Goal: Entertainment & Leisure: Consume media (video, audio)

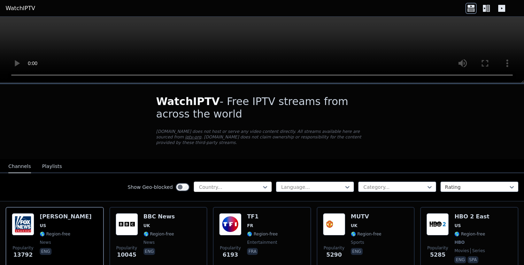
click at [234, 191] on div "Country..." at bounding box center [233, 187] width 78 height 10
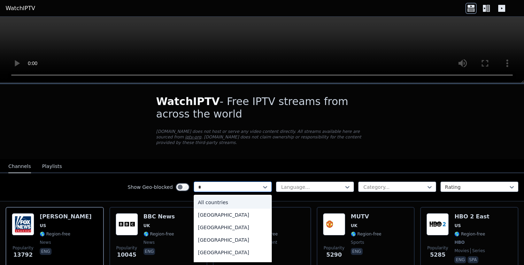
type input "**"
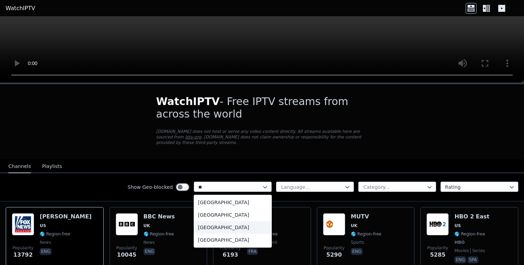
click at [219, 227] on div "[GEOGRAPHIC_DATA]" at bounding box center [233, 228] width 78 height 13
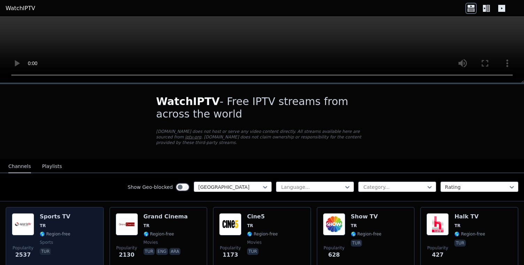
click at [65, 226] on span "TR" at bounding box center [55, 226] width 31 height 6
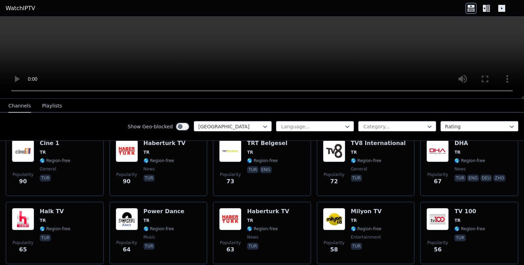
scroll to position [264, 0]
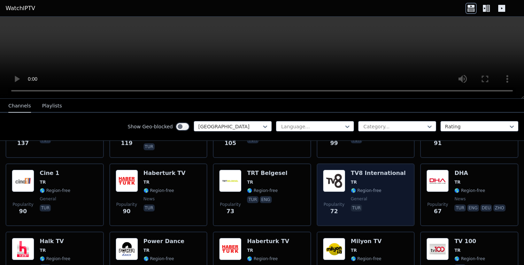
click at [360, 185] on span "TR" at bounding box center [378, 183] width 55 height 6
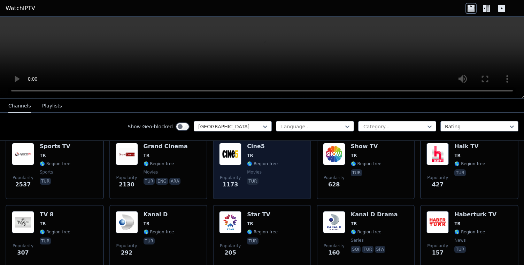
scroll to position [86, 0]
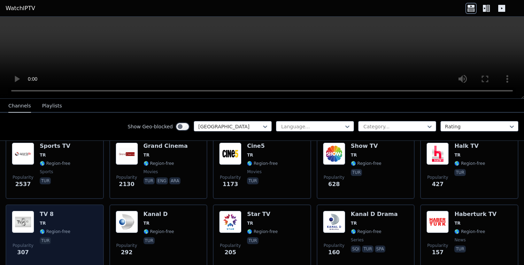
click at [69, 225] on div "Popularity 307 TV 8 TR 🌎 Region-free tur" at bounding box center [55, 236] width 86 height 50
